Goal: Task Accomplishment & Management: Manage account settings

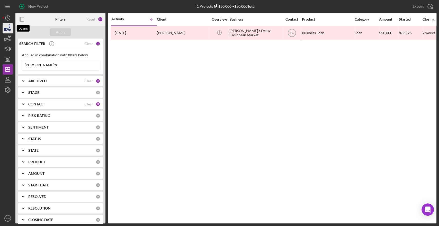
click at [11, 30] on icon "button" at bounding box center [7, 28] width 13 height 13
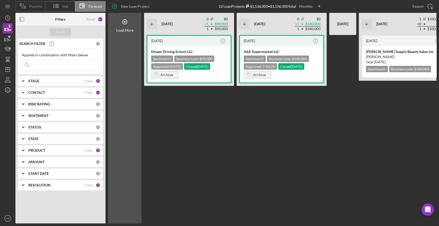
click at [40, 5] on span "Pipeline" at bounding box center [35, 6] width 13 height 4
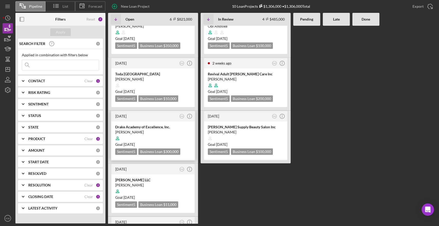
scroll to position [119, 0]
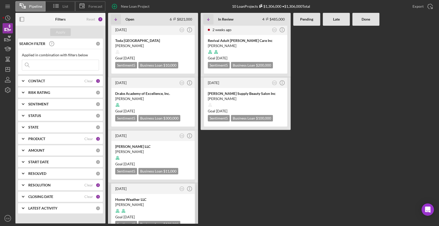
click at [136, 206] on div at bounding box center [153, 211] width 76 height 10
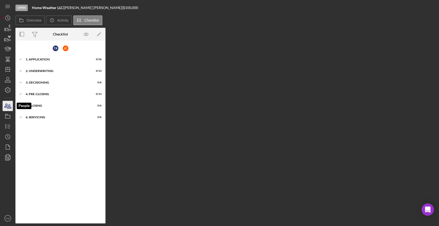
click at [6, 108] on icon "button" at bounding box center [7, 106] width 13 height 13
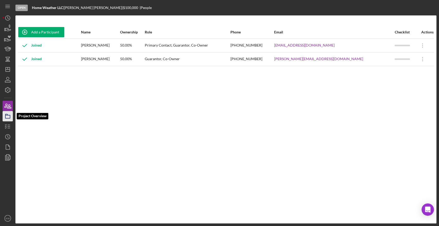
click at [6, 117] on icon "button" at bounding box center [7, 116] width 13 height 13
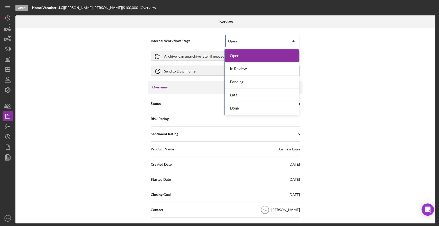
click at [241, 37] on div "Open" at bounding box center [257, 41] width 62 height 12
click at [235, 109] on div "Done" at bounding box center [262, 108] width 74 height 13
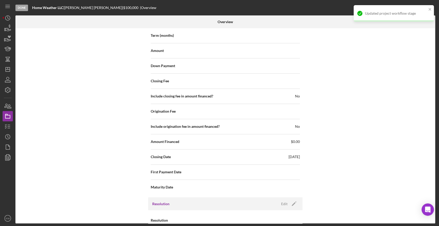
scroll to position [510, 0]
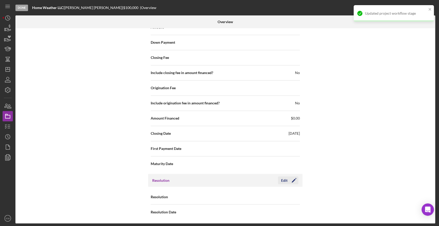
click at [294, 182] on icon "Icon/Edit" at bounding box center [294, 180] width 13 height 13
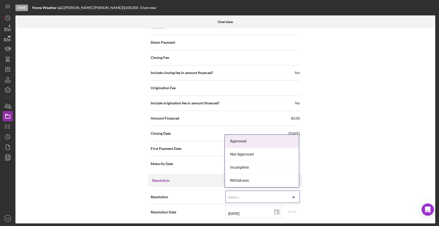
click at [275, 191] on div "Select..." at bounding box center [257, 197] width 62 height 12
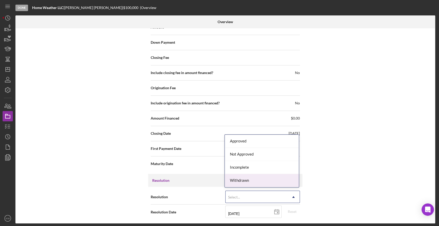
click at [262, 176] on div "Withdrawn" at bounding box center [262, 180] width 74 height 13
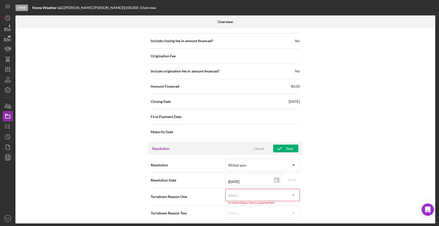
scroll to position [542, 0]
click at [265, 195] on div "Select..." at bounding box center [257, 195] width 62 height 12
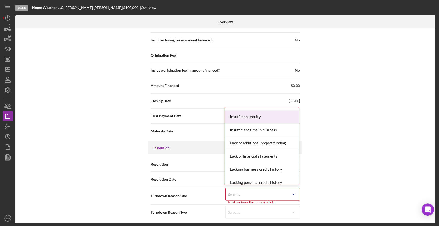
scroll to position [257, 0]
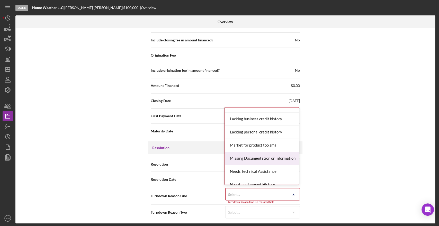
click at [251, 157] on div "Missing Documentation or Information" at bounding box center [262, 158] width 74 height 13
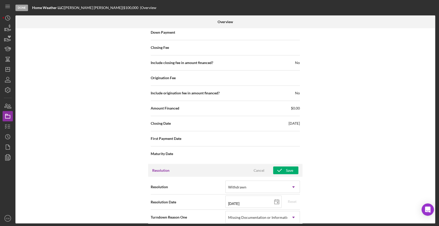
scroll to position [511, 0]
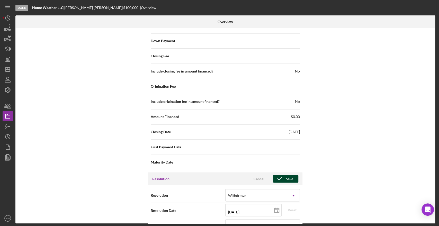
click at [283, 179] on icon "button" at bounding box center [279, 179] width 13 height 13
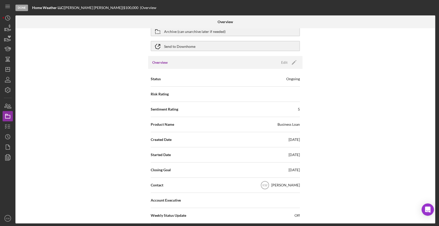
scroll to position [0, 0]
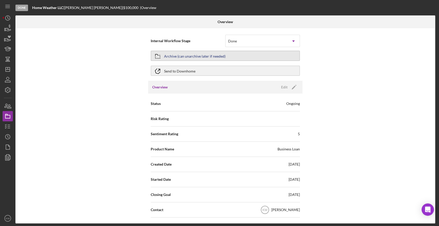
click at [192, 57] on div "Archive (can unarchive later if needed)" at bounding box center [195, 55] width 62 height 9
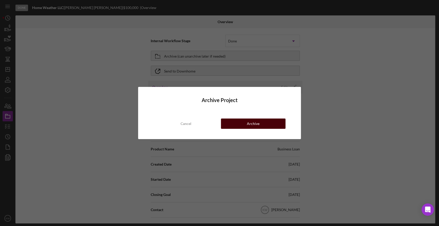
click at [254, 125] on div "Archive" at bounding box center [253, 124] width 13 height 10
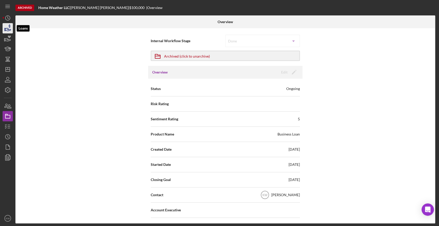
click at [6, 28] on icon "button" at bounding box center [7, 29] width 5 height 3
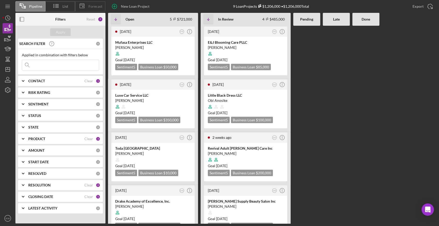
click at [96, 3] on div "Forecast" at bounding box center [90, 6] width 30 height 10
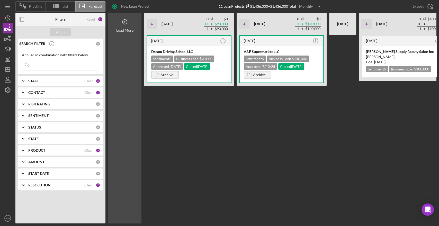
click at [127, 28] on div "Load More" at bounding box center [124, 30] width 17 height 4
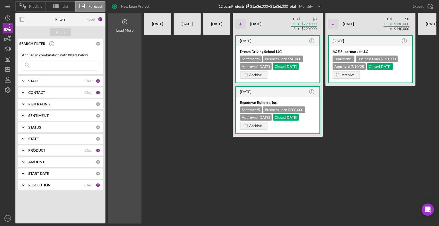
click at [129, 25] on icon at bounding box center [124, 21] width 13 height 13
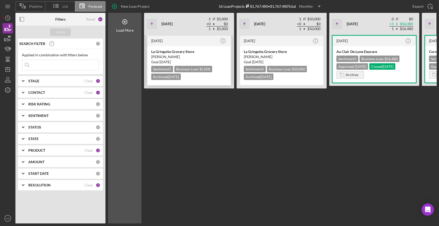
click at [183, 55] on div "[PERSON_NAME]" at bounding box center [189, 56] width 76 height 5
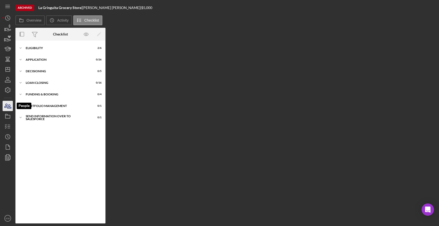
click at [10, 106] on icon "button" at bounding box center [7, 106] width 13 height 13
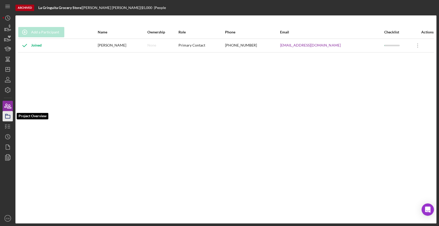
click at [10, 115] on icon "button" at bounding box center [7, 116] width 13 height 13
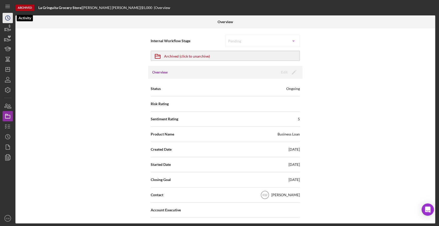
click at [9, 20] on circle "button" at bounding box center [7, 18] width 5 height 5
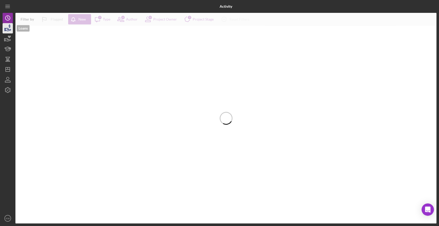
click at [8, 28] on icon "button" at bounding box center [7, 28] width 13 height 13
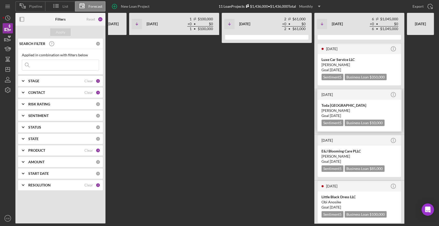
scroll to position [89, 0]
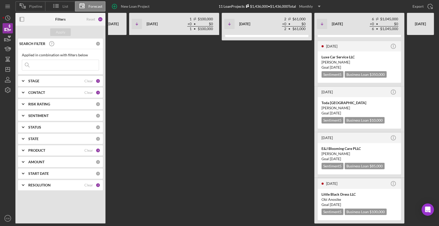
click at [37, 7] on span "Pipeline" at bounding box center [35, 6] width 13 height 4
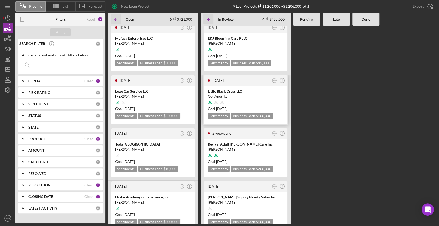
scroll to position [0, 0]
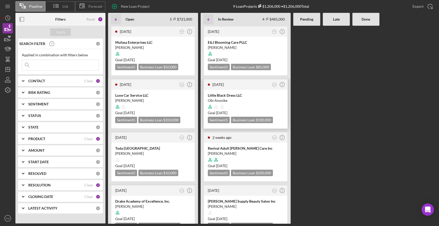
click at [238, 97] on div "Little Black Dress LLC" at bounding box center [246, 95] width 76 height 5
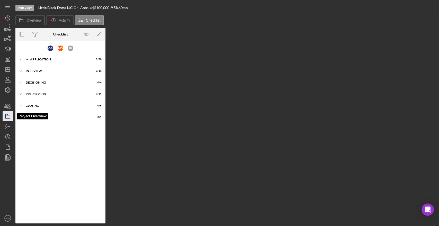
click at [8, 114] on icon "button" at bounding box center [7, 116] width 13 height 13
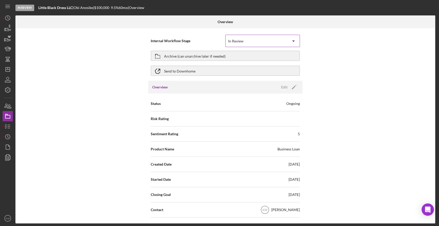
click at [260, 40] on div "In Review" at bounding box center [257, 41] width 62 height 12
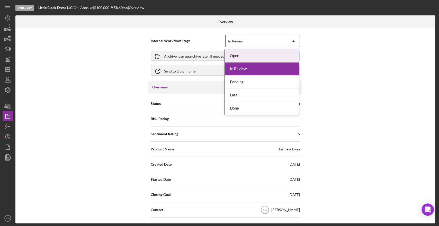
click at [253, 56] on div "Open" at bounding box center [262, 55] width 74 height 13
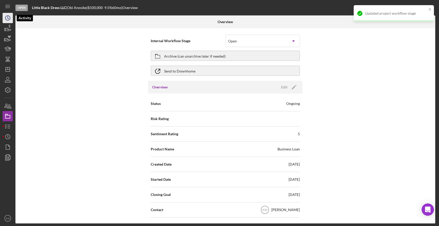
click at [4, 16] on icon "Icon/History" at bounding box center [7, 18] width 13 height 13
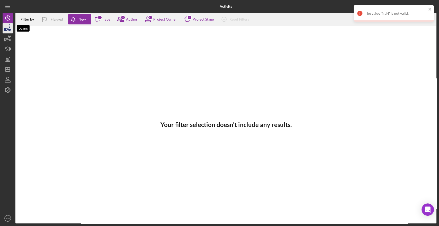
click at [5, 31] on icon "button" at bounding box center [7, 28] width 13 height 13
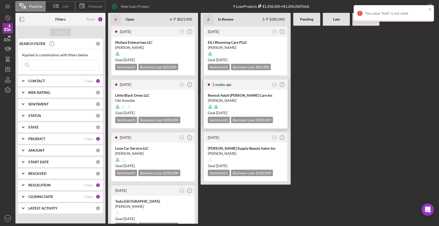
click at [231, 97] on div "Revival Adult [PERSON_NAME] Care Inc" at bounding box center [246, 95] width 76 height 5
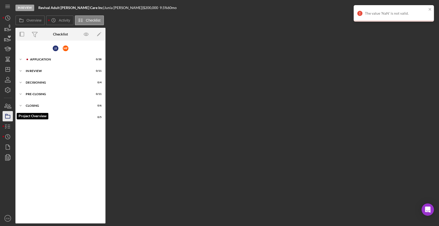
click at [8, 113] on icon "button" at bounding box center [7, 116] width 13 height 13
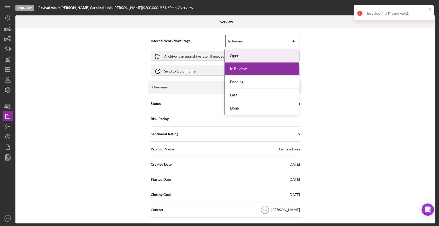
click at [237, 38] on div "In Review" at bounding box center [257, 41] width 62 height 12
click at [242, 56] on div "Open" at bounding box center [262, 55] width 74 height 13
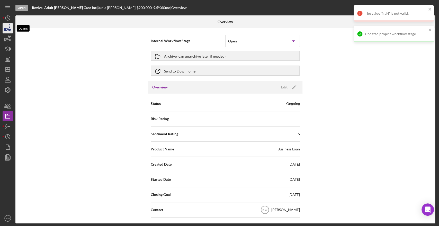
click at [9, 30] on icon "button" at bounding box center [7, 29] width 5 height 3
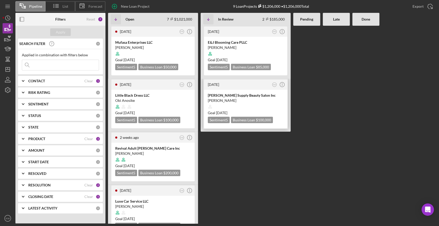
click at [238, 98] on div "[PERSON_NAME]" at bounding box center [246, 100] width 76 height 5
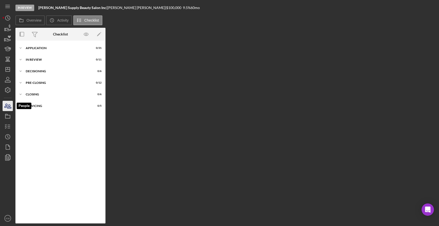
click at [8, 107] on icon "button" at bounding box center [7, 106] width 13 height 13
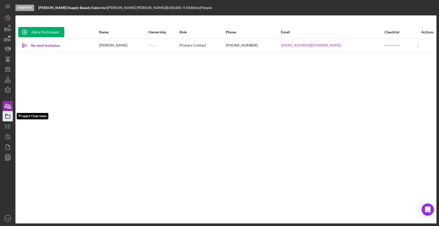
click at [5, 116] on rect "button" at bounding box center [7, 116] width 5 height 3
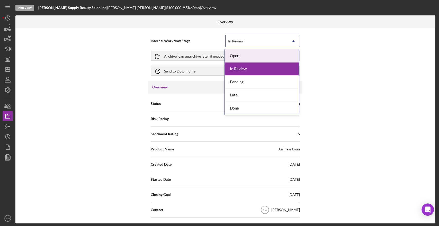
click at [250, 44] on div "In Review" at bounding box center [257, 41] width 62 height 12
click at [246, 56] on div "Open" at bounding box center [262, 55] width 74 height 13
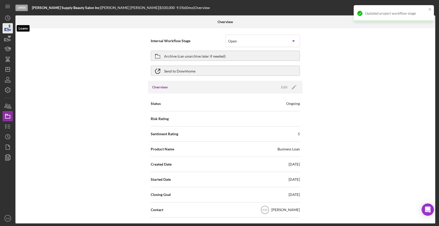
click at [8, 30] on icon "button" at bounding box center [7, 28] width 13 height 13
